Goal: Find specific page/section: Find specific page/section

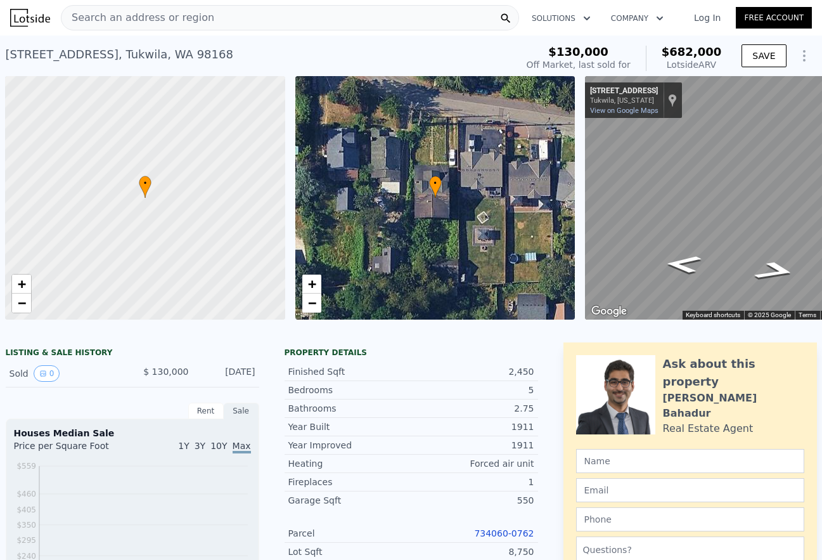
scroll to position [0, 5]
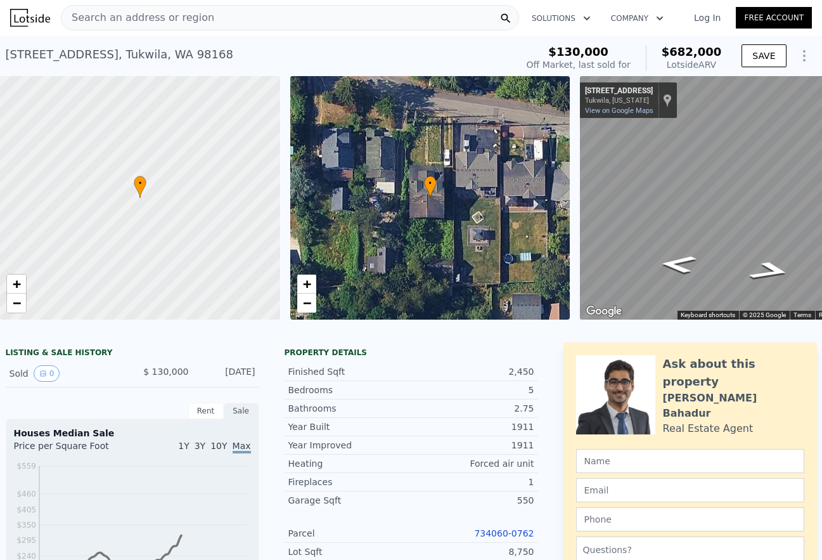
click at [210, 14] on div "Search an address or region" at bounding box center [290, 17] width 458 height 25
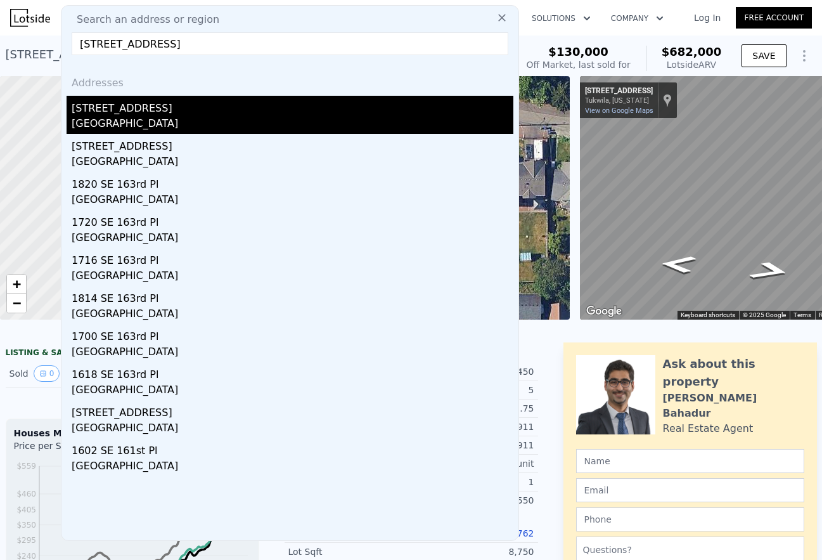
type input "1602 SE 163rd Pl, Vancouver, WA 98683, USA"
click at [232, 124] on div "Vancouver, WA 98683" at bounding box center [293, 125] width 442 height 18
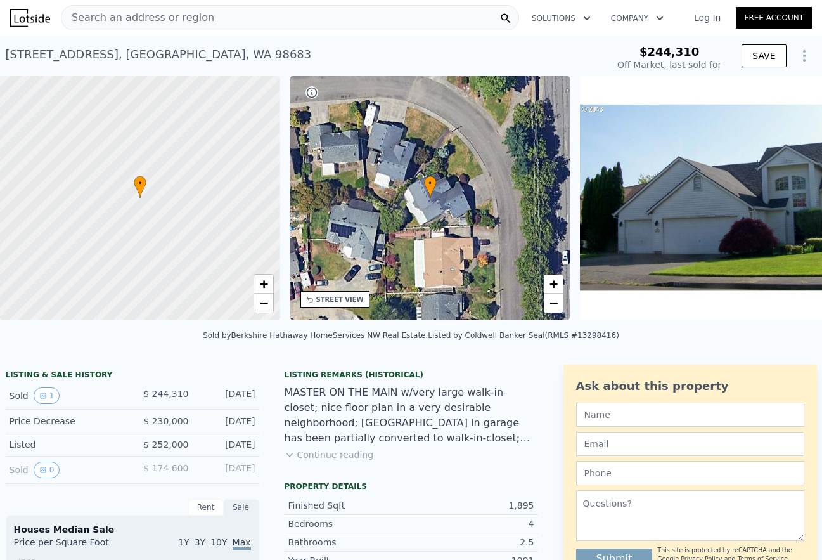
click at [710, 13] on link "Log In" at bounding box center [707, 17] width 57 height 13
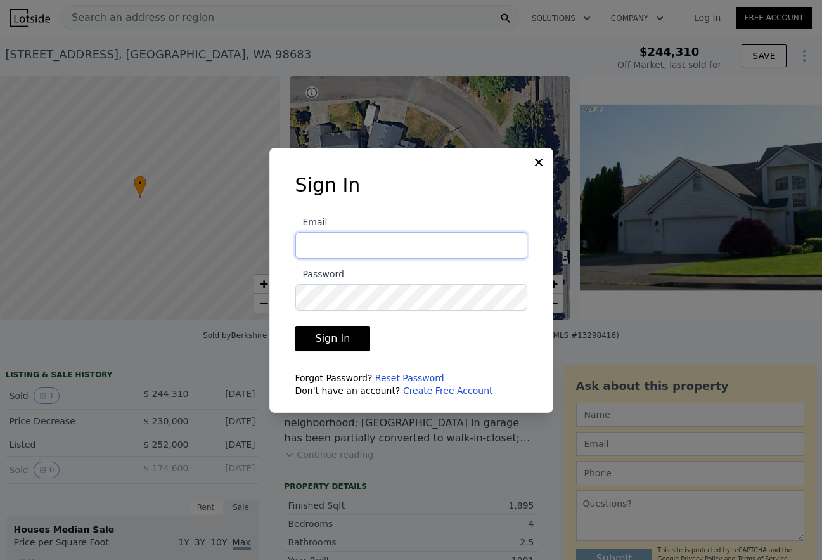
type input "sicqo619@gmail.com"
click at [331, 338] on button "Sign In" at bounding box center [332, 338] width 75 height 25
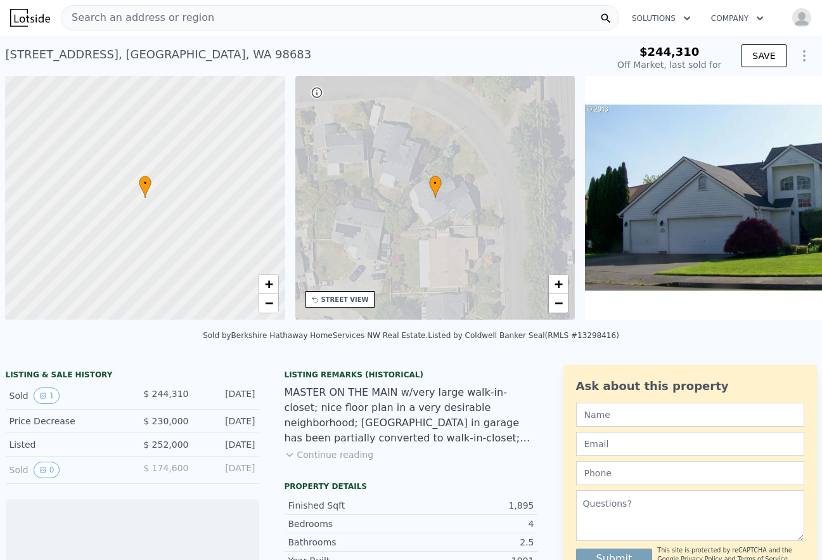
scroll to position [0, 5]
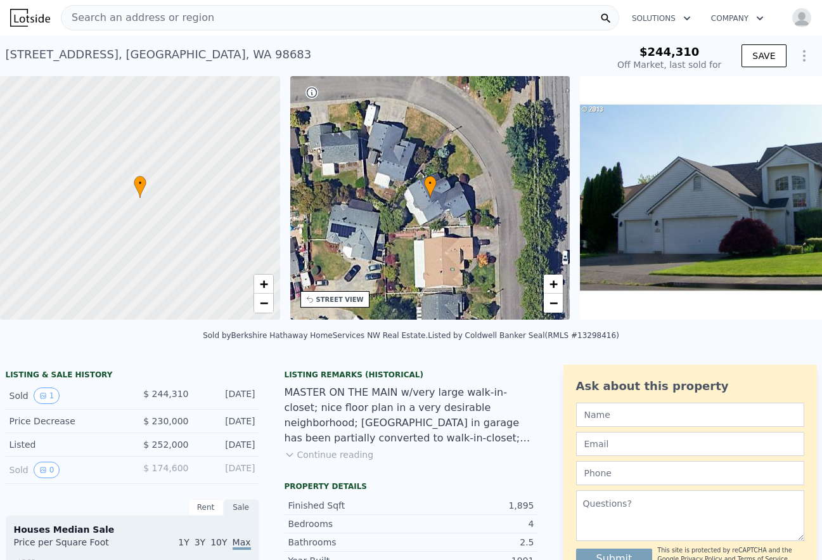
click at [183, 24] on span "Search an address or region" at bounding box center [137, 17] width 153 height 15
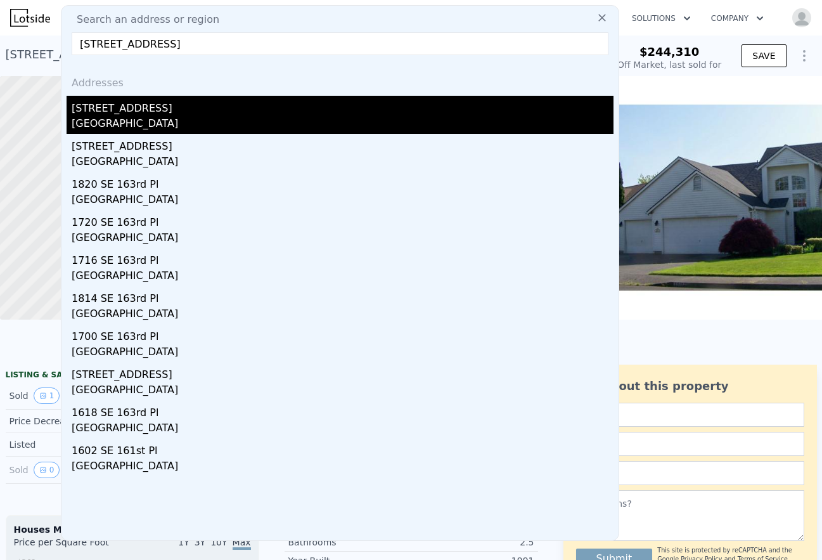
type input "1602 SE 163rd Pl, Vancouver, WA 98683, USA"
click at [238, 117] on div "Vancouver, WA 98683" at bounding box center [343, 125] width 542 height 18
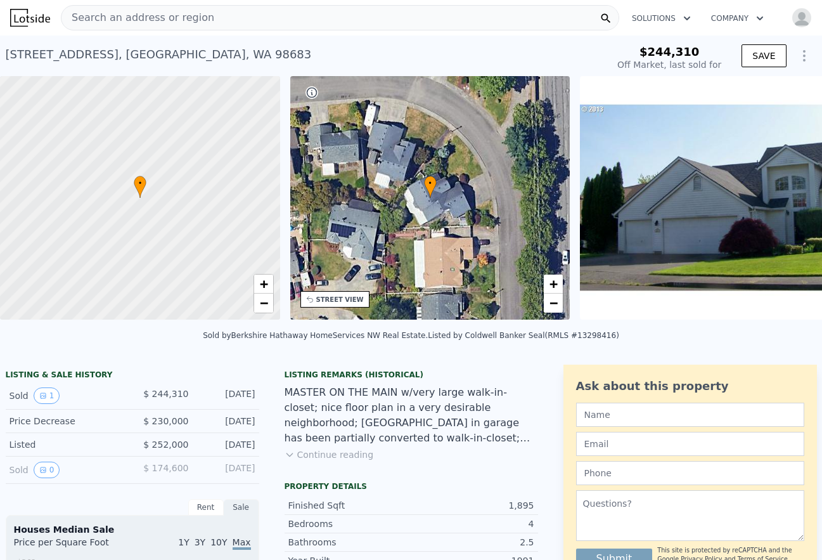
scroll to position [0, 0]
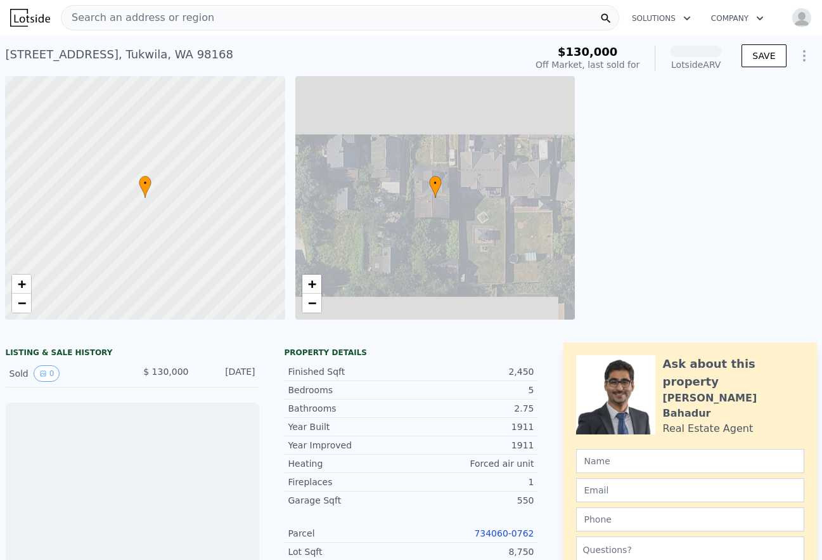
scroll to position [0, 5]
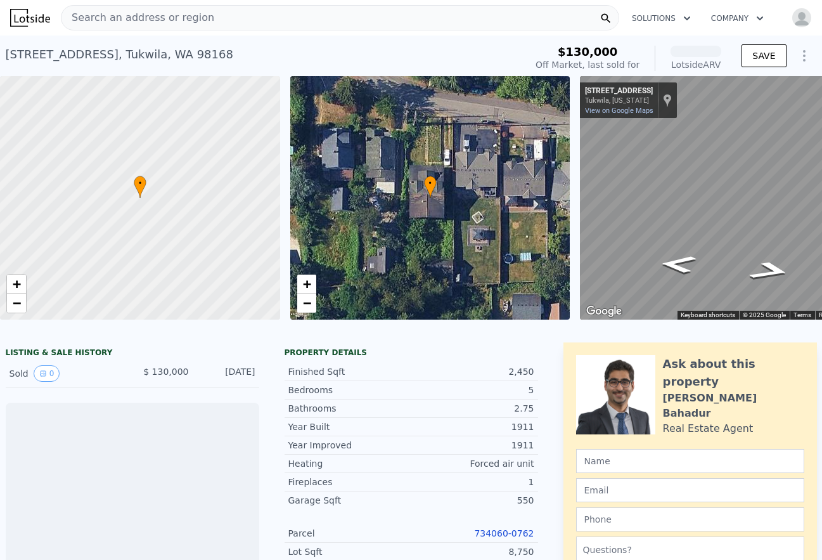
click at [157, 24] on span "Search an address or region" at bounding box center [137, 17] width 153 height 15
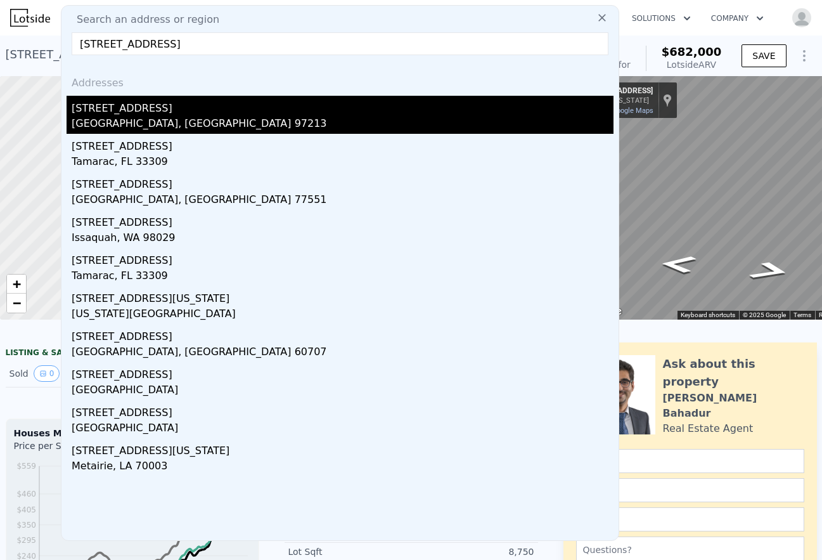
type input "2327 NE 52nd Ave"
click at [189, 122] on div "Portland, OR 97213" at bounding box center [343, 125] width 542 height 18
